Goal: Information Seeking & Learning: Find specific fact

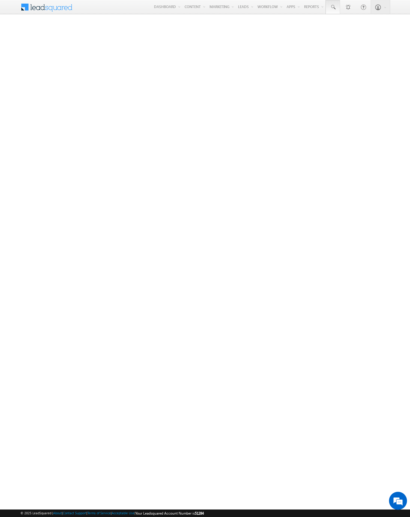
click at [332, 7] on span at bounding box center [333, 7] width 6 height 6
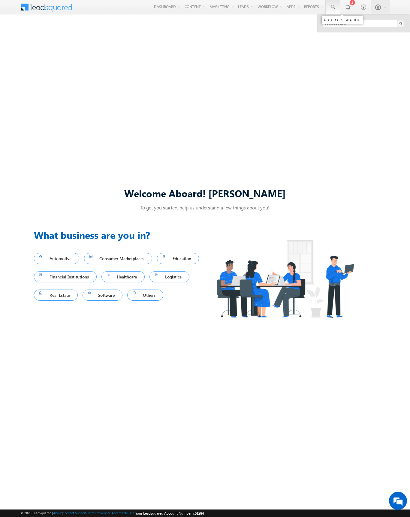
type input "8983316198"
click at [366, 32] on div "[PERSON_NAME]" at bounding box center [366, 32] width 80 height 7
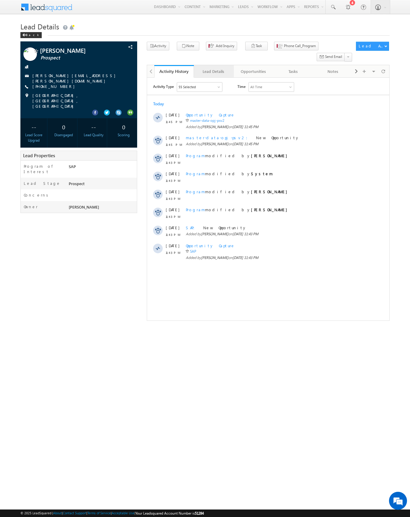
click at [213, 68] on div "Lead Details" at bounding box center [213, 71] width 29 height 7
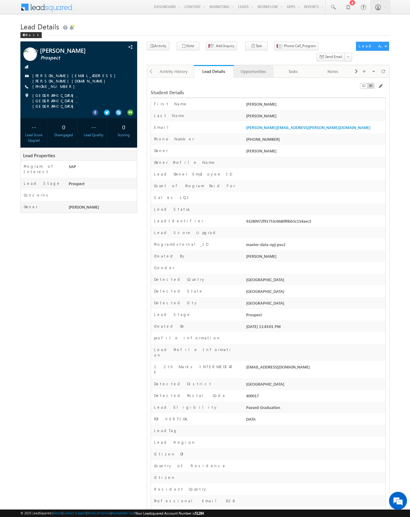
click at [253, 68] on div "Opportunities" at bounding box center [253, 71] width 29 height 7
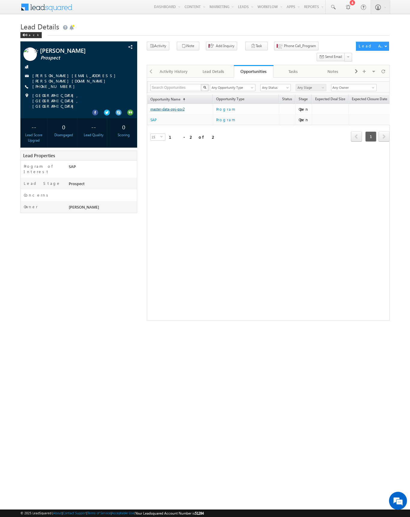
click at [167, 107] on link "master-data-opj-psv2" at bounding box center [167, 109] width 34 height 5
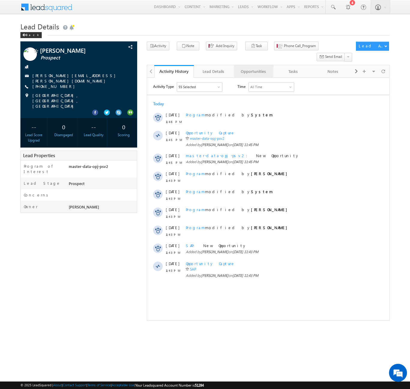
click at [253, 68] on div "Opportunities" at bounding box center [253, 71] width 29 height 7
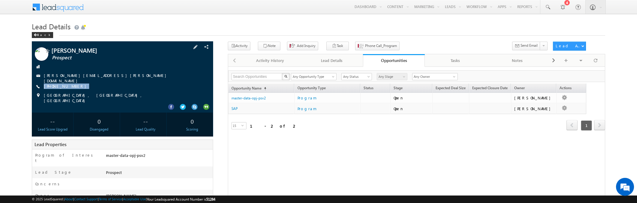
drag, startPoint x: 80, startPoint y: 86, endPoint x: 44, endPoint y: 88, distance: 36.0
click at [44, 88] on div "Shantanu Champlin Prospect sudheer.setty+ShantanuE@upgrad.com +91-8983316198" at bounding box center [122, 75] width 175 height 56
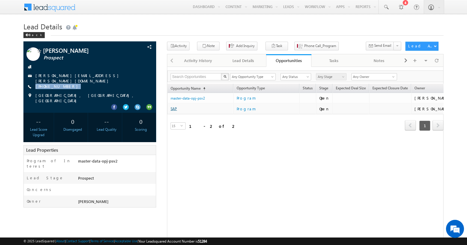
click at [173, 109] on link "SAP" at bounding box center [173, 109] width 6 height 5
